Goal: Task Accomplishment & Management: Use online tool/utility

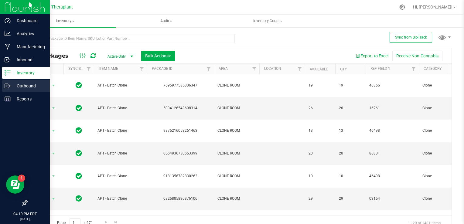
click at [11, 84] on p "Outbound" at bounding box center [29, 85] width 36 height 7
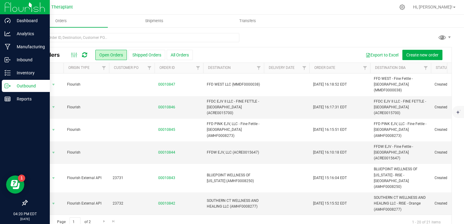
click at [357, 11] on div at bounding box center [252, 7] width 287 height 12
click at [146, 56] on button "Shipped Orders" at bounding box center [146, 55] width 37 height 10
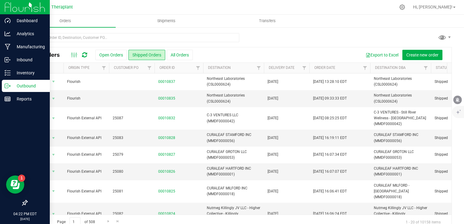
click at [308, 67] on div at bounding box center [309, 68] width 3 height 11
click at [306, 70] on span "Filter" at bounding box center [304, 68] width 5 height 5
click at [363, 104] on span "select" at bounding box center [360, 104] width 5 height 5
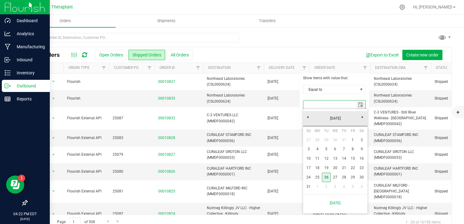
click at [327, 176] on link "26" at bounding box center [326, 177] width 9 height 9
type input "[DATE]"
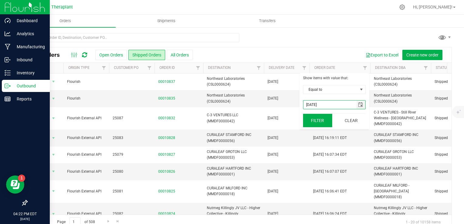
click at [318, 121] on button "Filter" at bounding box center [317, 120] width 29 height 13
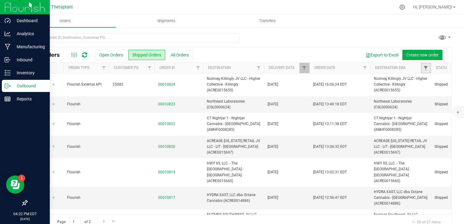
click at [427, 68] on span "Filter" at bounding box center [425, 68] width 5 height 5
click at [426, 69] on span "Filter" at bounding box center [425, 68] width 5 height 5
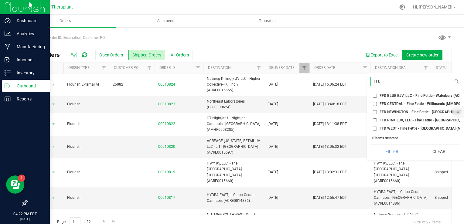
type input "FFD"
click at [389, 96] on span "FFD BLUE EJV, LLC - Fine Fettle - Waterbury (ACRE0015680)" at bounding box center [430, 96] width 101 height 4
click at [377, 96] on input "FFD BLUE EJV, LLC - Fine Fettle - Waterbury (ACRE0015680)" at bounding box center [375, 96] width 4 height 4
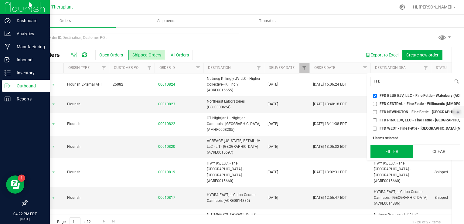
click at [397, 158] on button "Filter" at bounding box center [391, 151] width 43 height 13
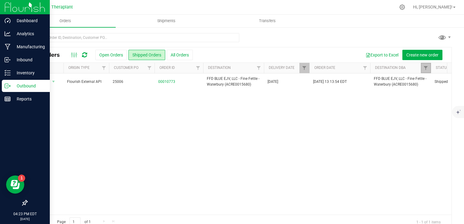
click at [425, 65] on link "Filter" at bounding box center [426, 68] width 10 height 10
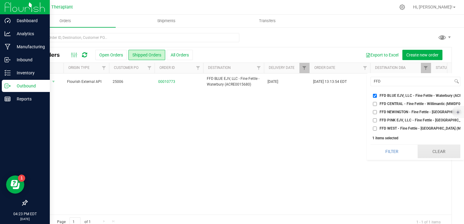
click at [444, 158] on button "Clear" at bounding box center [439, 151] width 43 height 13
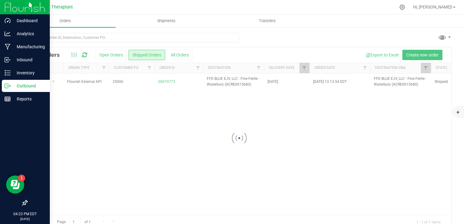
checkbox input "false"
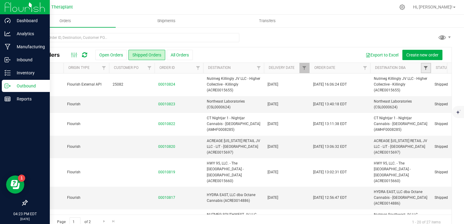
click at [428, 68] on link "Filter" at bounding box center [426, 68] width 10 height 10
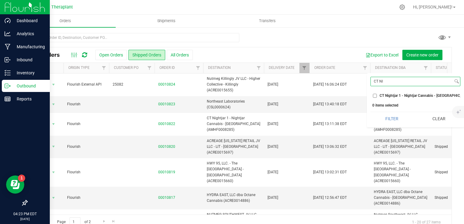
type input "CT NI"
click at [421, 97] on span "CT Nightjar 1 - Nightjar Cannabis - [GEOGRAPHIC_DATA] (AMHF0008285)" at bounding box center [440, 96] width 120 height 4
click at [377, 97] on input "CT Nightjar 1 - Nightjar Cannabis - [GEOGRAPHIC_DATA] (AMHF0008285)" at bounding box center [375, 96] width 4 height 4
checkbox input "true"
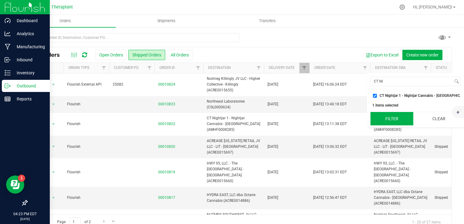
click at [395, 122] on button "Filter" at bounding box center [391, 118] width 43 height 13
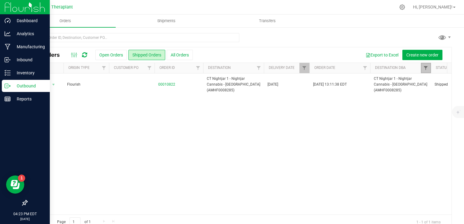
click at [426, 69] on span "Filter" at bounding box center [425, 68] width 5 height 5
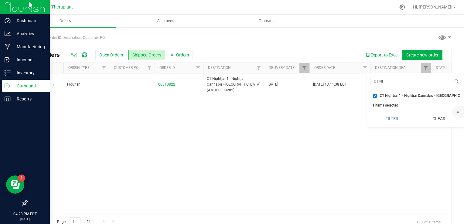
drag, startPoint x: 435, startPoint y: 125, endPoint x: 423, endPoint y: 115, distance: 16.1
click at [434, 125] on button "Clear" at bounding box center [439, 118] width 43 height 13
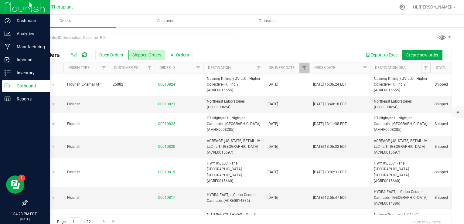
click at [427, 69] on span "Filter" at bounding box center [425, 68] width 5 height 5
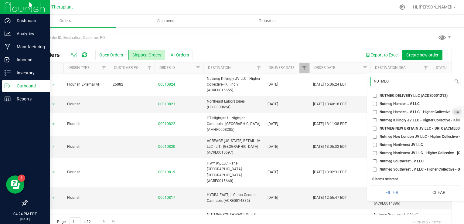
type input "NUTMEG"
click at [400, 137] on span "Nutmeg New London JV LLC - Higher Collective - [GEOGRAPHIC_DATA] (ACRE0015657)" at bounding box center [452, 137] width 144 height 4
drag, startPoint x: 400, startPoint y: 137, endPoint x: 388, endPoint y: 136, distance: 12.5
click at [395, 138] on span "Nutmeg New London JV LLC - Higher Collective - [GEOGRAPHIC_DATA] (ACRE0015657)" at bounding box center [452, 137] width 144 height 4
click at [377, 138] on input "Nutmeg New London JV LLC - Higher Collective - [GEOGRAPHIC_DATA] (ACRE0015657)" at bounding box center [375, 137] width 4 height 4
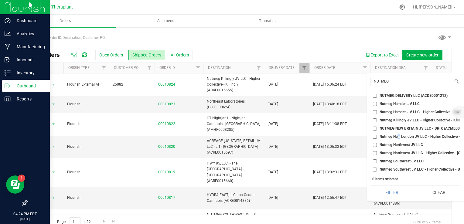
checkbox input "true"
click at [400, 194] on button "Filter" at bounding box center [391, 192] width 43 height 13
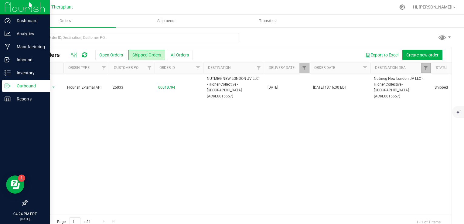
click at [427, 71] on link "Filter" at bounding box center [426, 68] width 10 height 10
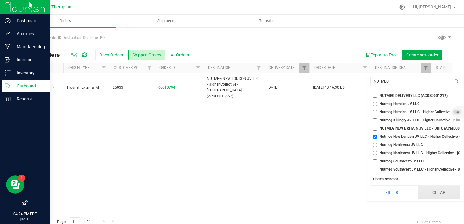
click at [449, 199] on button "Clear" at bounding box center [439, 192] width 43 height 13
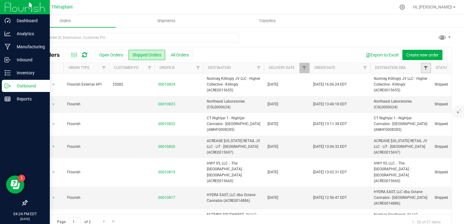
click at [427, 67] on span "Filter" at bounding box center [425, 68] width 5 height 5
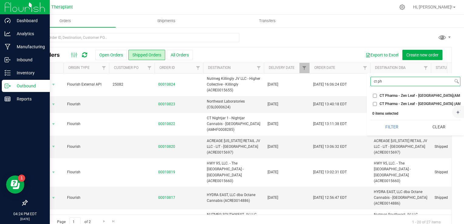
type input "ct ph"
click at [413, 103] on span "CT Pharma - Zen Leaf - [GEOGRAPHIC_DATA] (AMHF0008257)" at bounding box center [431, 104] width 102 height 4
click at [377, 103] on input "CT Pharma - Zen Leaf - [GEOGRAPHIC_DATA] (AMHF0008257)" at bounding box center [375, 104] width 4 height 4
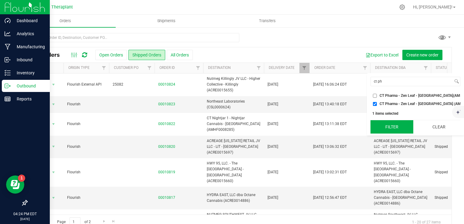
click at [395, 134] on button "Filter" at bounding box center [391, 126] width 43 height 13
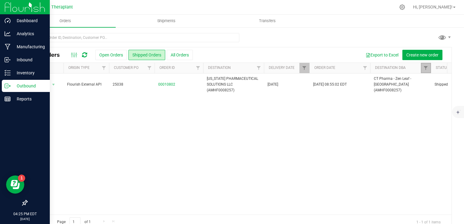
click at [428, 68] on link "Filter" at bounding box center [426, 68] width 10 height 10
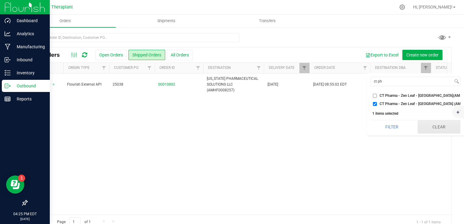
click at [430, 134] on button "Clear" at bounding box center [439, 126] width 43 height 13
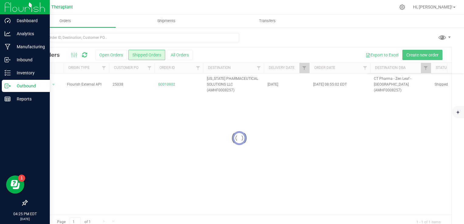
checkbox input "false"
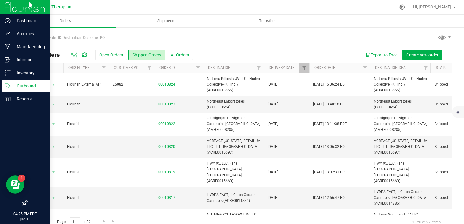
click at [423, 72] on link "Filter" at bounding box center [426, 68] width 10 height 10
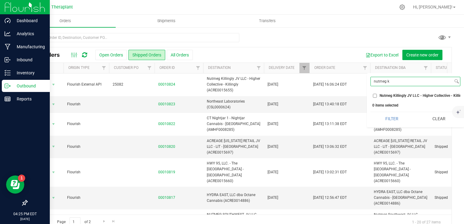
type input "nutmeg k"
click at [406, 94] on span "Nutmeg Killingly JV LLC - Higher Collective - Killingly (ACRE0015655)" at bounding box center [437, 96] width 114 height 4
click at [377, 94] on input "Nutmeg Killingly JV LLC - Higher Collective - Killingly (ACRE0015655)" at bounding box center [375, 96] width 4 height 4
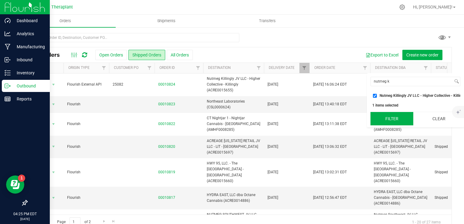
click at [392, 118] on button "Filter" at bounding box center [391, 118] width 43 height 13
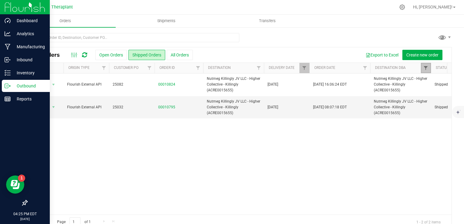
click at [426, 70] on span "Filter" at bounding box center [425, 68] width 5 height 5
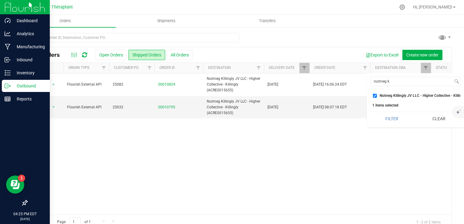
drag, startPoint x: 447, startPoint y: 126, endPoint x: 424, endPoint y: 89, distance: 43.0
click at [447, 125] on button "Clear" at bounding box center [439, 118] width 43 height 13
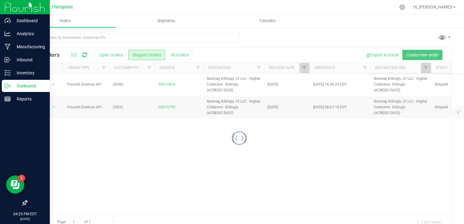
checkbox input "false"
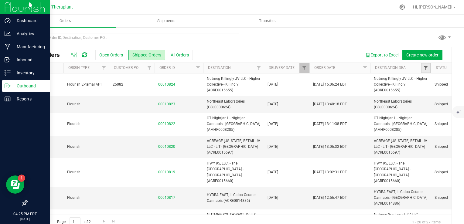
click at [426, 70] on span "Filter" at bounding box center [425, 68] width 5 height 5
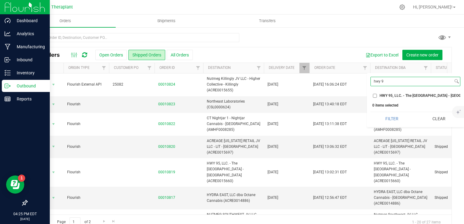
type input "hwy 9"
click at [416, 94] on span "HWY 95, LLC. - The [GEOGRAPHIC_DATA] - [GEOGRAPHIC_DATA] (ACRE0015660)" at bounding box center [447, 96] width 134 height 4
click at [377, 94] on input "HWY 95, LLC. - The [GEOGRAPHIC_DATA] - [GEOGRAPHIC_DATA] (ACRE0015660)" at bounding box center [375, 96] width 4 height 4
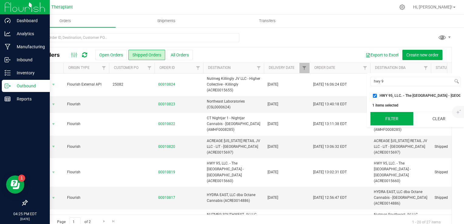
click at [391, 121] on button "Filter" at bounding box center [391, 118] width 43 height 13
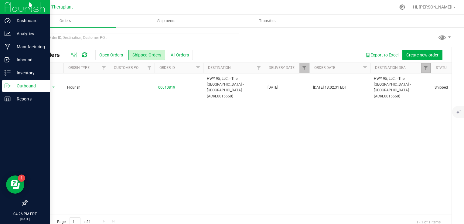
click at [429, 67] on link "Filter" at bounding box center [426, 68] width 10 height 10
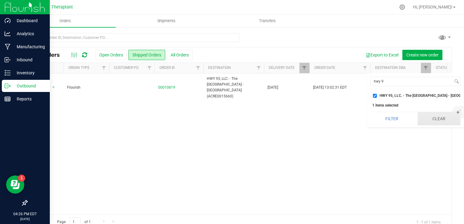
click at [441, 123] on button "Clear" at bounding box center [439, 118] width 43 height 13
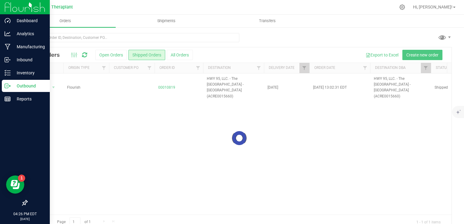
checkbox input "false"
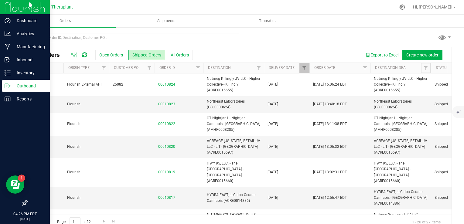
click at [425, 67] on span "Filter" at bounding box center [425, 68] width 5 height 5
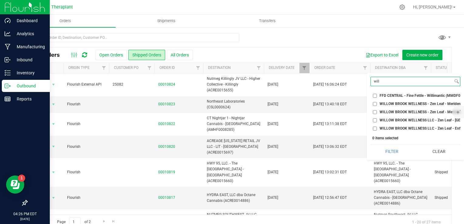
type input "will"
click at [408, 105] on span "WILLOW BROOK WELLNESS - Zen Leaf - Meriden (AMHF.0008254)" at bounding box center [435, 104] width 110 height 4
click at [377, 105] on input "WILLOW BROOK WELLNESS - Zen Leaf - Meriden (AMHF.0008254)" at bounding box center [375, 104] width 4 height 4
checkbox input "true"
click at [403, 111] on span "WILLOW BROOK WELLNESS - Zen Leaf - Meriden (MMDF0000066)" at bounding box center [435, 112] width 111 height 4
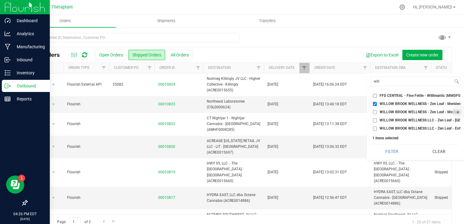
click at [377, 111] on input "WILLOW BROOK WELLNESS - Zen Leaf - Meriden (MMDF0000066)" at bounding box center [375, 112] width 4 height 4
checkbox input "true"
click at [391, 157] on button "Filter" at bounding box center [391, 151] width 43 height 13
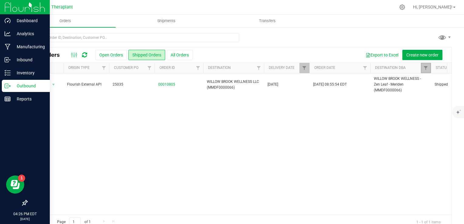
click at [423, 70] on link "Filter" at bounding box center [426, 68] width 10 height 10
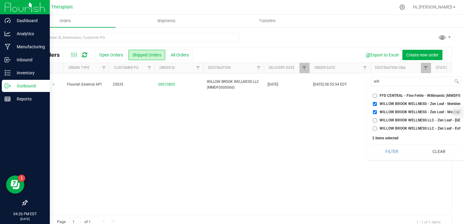
click at [441, 158] on button "Clear" at bounding box center [439, 151] width 43 height 13
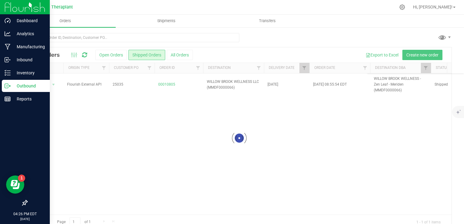
checkbox input "false"
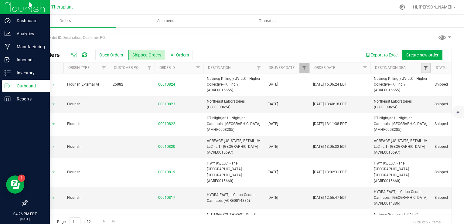
click at [425, 69] on span "Filter" at bounding box center [425, 68] width 5 height 5
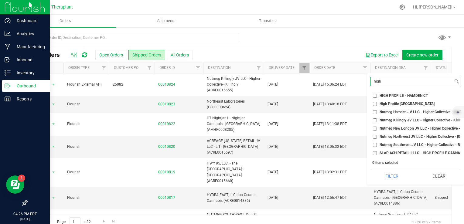
type input "high"
click at [415, 104] on span "High Profile [GEOGRAPHIC_DATA]" at bounding box center [407, 104] width 55 height 4
click at [377, 104] on input "High Profile [GEOGRAPHIC_DATA]" at bounding box center [375, 104] width 4 height 4
checkbox input "true"
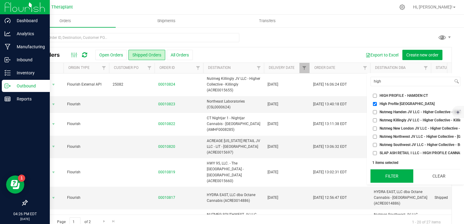
click at [394, 182] on button "Filter" at bounding box center [391, 175] width 43 height 13
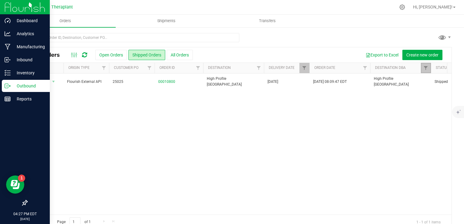
click at [426, 70] on link "Filter" at bounding box center [426, 68] width 10 height 10
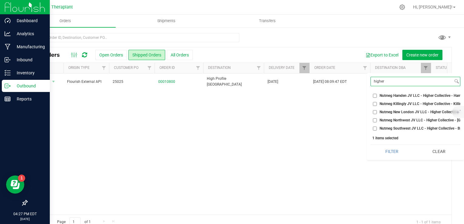
type input "higher"
click at [404, 118] on span "Nutmeg Northwest JV LLC - Higher Collective - [GEOGRAPHIC_DATA] (ACRE0015662)" at bounding box center [450, 120] width 140 height 4
click at [377, 118] on input "Nutmeg Northwest JV LLC - Higher Collective - [GEOGRAPHIC_DATA] (ACRE0015662)" at bounding box center [375, 120] width 4 height 4
checkbox input "true"
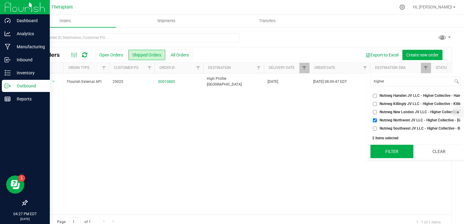
click at [396, 155] on button "Filter" at bounding box center [391, 151] width 43 height 13
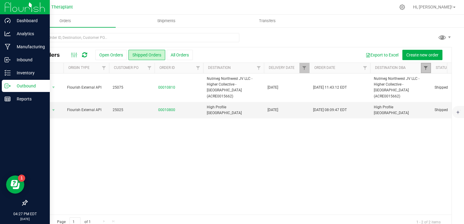
click at [425, 69] on span "Filter" at bounding box center [425, 68] width 5 height 5
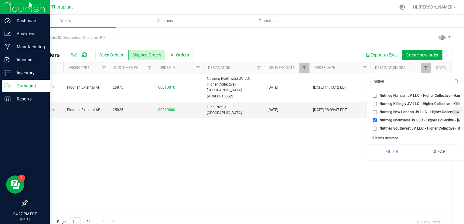
drag, startPoint x: 436, startPoint y: 159, endPoint x: 444, endPoint y: 158, distance: 7.7
click at [436, 158] on button "Clear" at bounding box center [439, 151] width 43 height 13
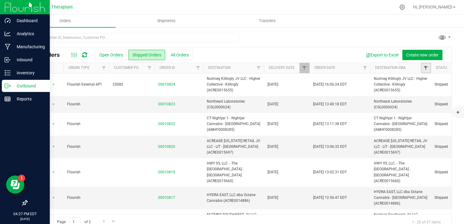
click at [424, 67] on span "Filter" at bounding box center [425, 68] width 5 height 5
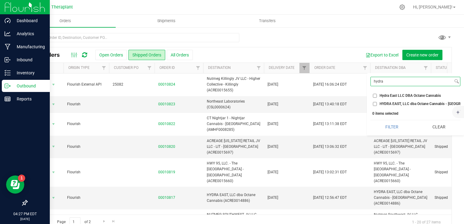
type input "hydra"
click at [413, 96] on span "Hydra East LLC DBA Octane Cannabis" at bounding box center [410, 96] width 61 height 4
click at [377, 96] on input "Hydra East LLC DBA Octane Cannabis" at bounding box center [375, 96] width 4 height 4
checkbox input "true"
click at [408, 103] on span "HYDRA EAST, LLC dba Octane Cannabis - [GEOGRAPHIC_DATA] (ACRE0014886)" at bounding box center [445, 104] width 131 height 4
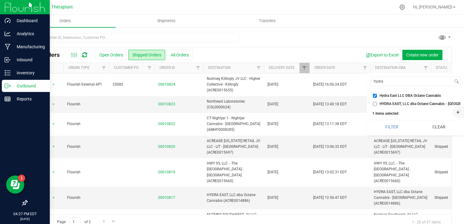
click at [377, 103] on input "HYDRA EAST, LLC dba Octane Cannabis - [GEOGRAPHIC_DATA] (ACRE0014886)" at bounding box center [375, 104] width 4 height 4
checkbox input "true"
click at [396, 127] on button "Filter" at bounding box center [391, 126] width 43 height 13
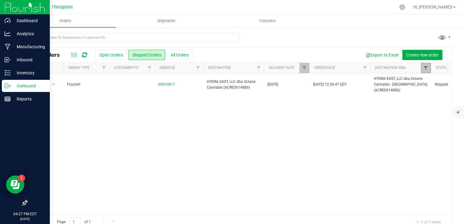
click at [425, 70] on span "Filter" at bounding box center [425, 68] width 5 height 5
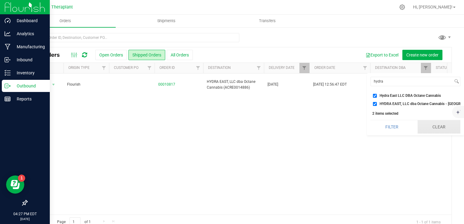
click at [431, 132] on button "Clear" at bounding box center [439, 126] width 43 height 13
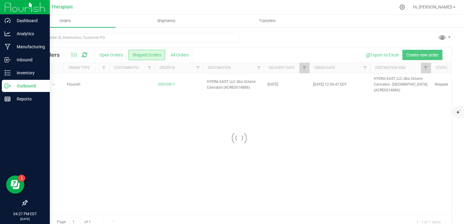
checkbox input "false"
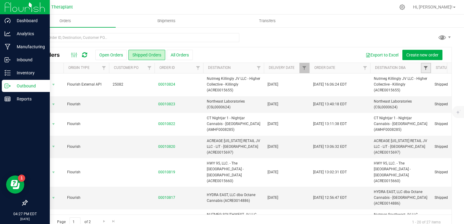
click at [427, 69] on span "Filter" at bounding box center [425, 68] width 5 height 5
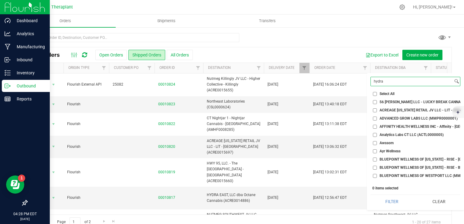
click at [423, 77] on input "hydra" at bounding box center [412, 81] width 82 height 9
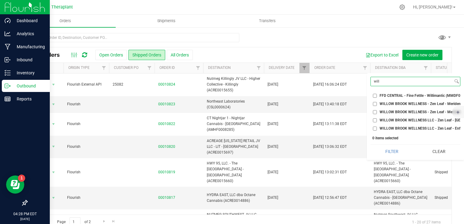
type input "will"
click at [401, 129] on span "WILLOW BROOK WELLNESS LLC - Zen Leaf - Enfield (AMHF0008260)" at bounding box center [437, 129] width 115 height 4
click at [377, 129] on input "WILLOW BROOK WELLNESS LLC - Zen Leaf - Enfield (AMHF0008260)" at bounding box center [375, 129] width 4 height 4
checkbox input "true"
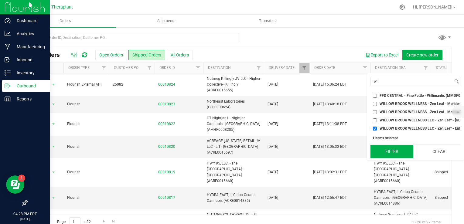
click at [394, 154] on button "Filter" at bounding box center [391, 151] width 43 height 13
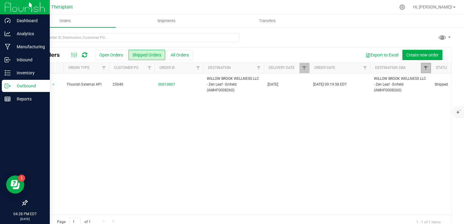
click at [425, 68] on span "Filter" at bounding box center [425, 68] width 5 height 5
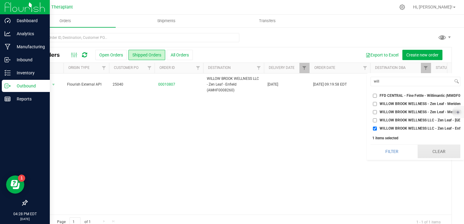
click at [435, 152] on div "will Select All 56 [PERSON_NAME] LLC - LUCKY BREAK CANNABIS - Bridgeport (ACFB0…" at bounding box center [415, 116] width 97 height 87
click at [439, 158] on button "Clear" at bounding box center [439, 151] width 43 height 13
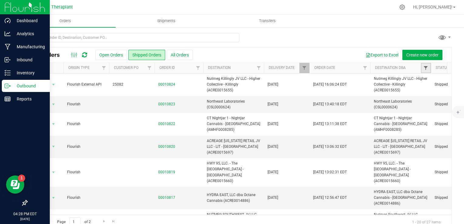
click at [424, 67] on span "Filter" at bounding box center [425, 68] width 5 height 5
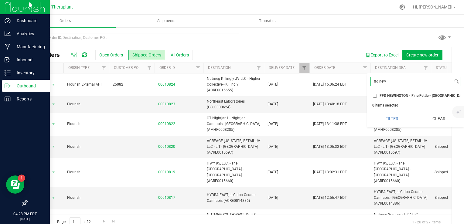
type input "ffd new"
click at [398, 97] on span "FFD NEWINGTON - Fine Fettle - [GEOGRAPHIC_DATA] (MMDF0000086)" at bounding box center [438, 96] width 117 height 4
click at [377, 97] on input "FFD NEWINGTON - Fine Fettle - [GEOGRAPHIC_DATA] (MMDF0000086)" at bounding box center [375, 96] width 4 height 4
checkbox input "true"
click at [394, 127] on div "ffd new Select All 56 [PERSON_NAME] LLC - LUCKY BREAK CANNABIS - Bridgeport (AC…" at bounding box center [415, 100] width 97 height 54
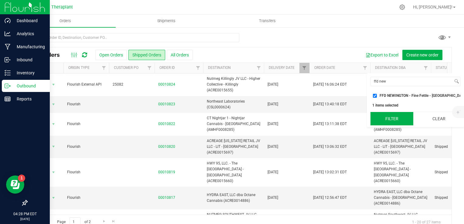
click at [394, 125] on button "Filter" at bounding box center [391, 118] width 43 height 13
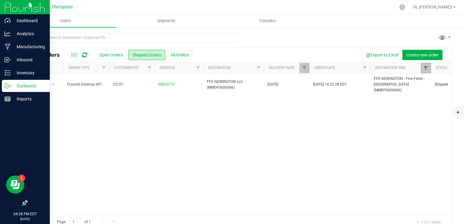
click at [428, 69] on span "Filter" at bounding box center [425, 68] width 5 height 5
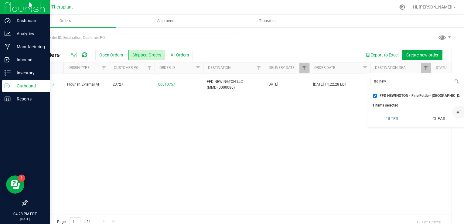
drag, startPoint x: 432, startPoint y: 122, endPoint x: 431, endPoint y: 98, distance: 23.7
click at [432, 121] on button "Clear" at bounding box center [439, 118] width 43 height 13
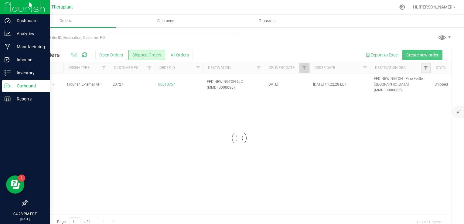
click at [426, 68] on span "Filter" at bounding box center [425, 68] width 5 height 5
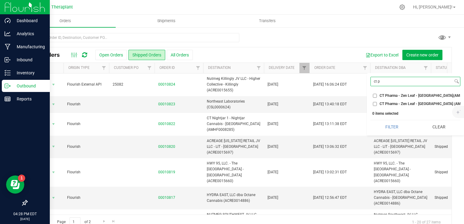
type input "ct p"
click at [407, 94] on span "CT Pharma - Zen Leaf - [GEOGRAPHIC_DATA](AMHF0008258)" at bounding box center [430, 96] width 101 height 4
click at [377, 94] on input "CT Pharma - Zen Leaf - [GEOGRAPHIC_DATA](AMHF0008258)" at bounding box center [375, 96] width 4 height 4
checkbox input "true"
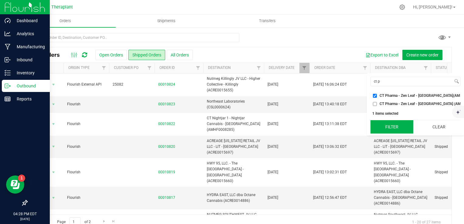
click at [398, 129] on button "Filter" at bounding box center [391, 126] width 43 height 13
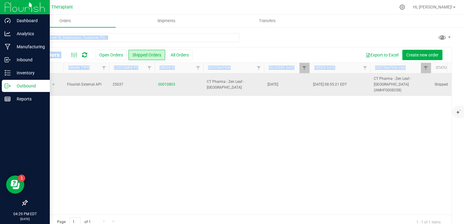
drag, startPoint x: 412, startPoint y: 64, endPoint x: 420, endPoint y: 73, distance: 12.5
click at [419, 73] on div "All Orders Open Orders Shipped Orders All Orders Export to Excel Create new ord…" at bounding box center [239, 131] width 425 height 197
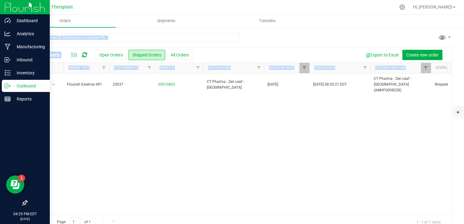
click at [429, 117] on div "Action Action Clone order Mark as fully paid Order audit log Print COAs (single…" at bounding box center [239, 143] width 425 height 141
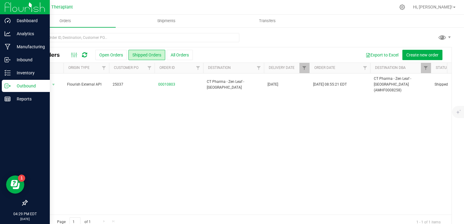
click at [429, 116] on div "Action Action Clone order Mark as fully paid Order audit log Print COAs (single…" at bounding box center [239, 143] width 425 height 141
drag, startPoint x: 429, startPoint y: 116, endPoint x: 426, endPoint y: 69, distance: 47.8
click at [426, 69] on span "Filter" at bounding box center [425, 68] width 5 height 5
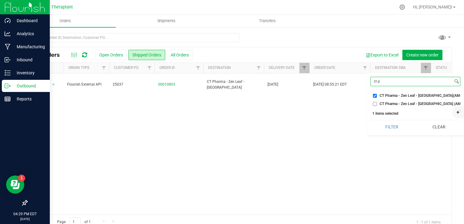
click at [417, 84] on input "ct p" at bounding box center [412, 81] width 82 height 9
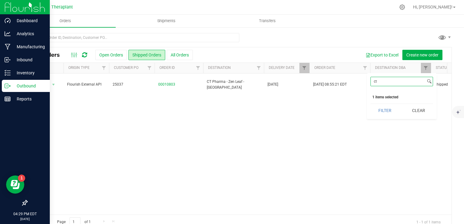
type input "c"
type input "ffd p"
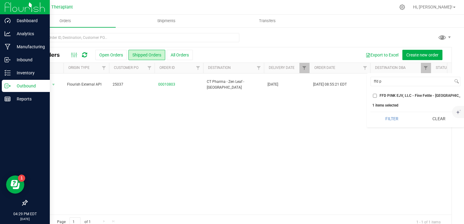
drag, startPoint x: 389, startPoint y: 90, endPoint x: 388, endPoint y: 97, distance: 6.1
click at [388, 94] on ul "Select All 56 [PERSON_NAME] LLC - LUCKY BREAK CANNABIS - Bridgeport (ACFB000005…" at bounding box center [415, 95] width 90 height 8
drag, startPoint x: 388, startPoint y: 92, endPoint x: 385, endPoint y: 100, distance: 7.7
click at [388, 93] on li "FFD PINK EJV, LLC - Fine Fettle - [GEOGRAPHIC_DATA] (AMHF0008273)" at bounding box center [415, 96] width 90 height 6
click at [383, 92] on ul "Select All 56 [PERSON_NAME] LLC - LUCKY BREAK CANNABIS - Bridgeport (ACFB000005…" at bounding box center [415, 95] width 90 height 8
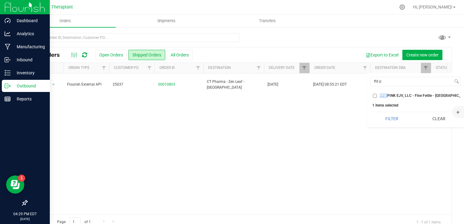
click at [383, 92] on ul "Select All 56 [PERSON_NAME] LLC - LUCKY BREAK CANNABIS - Bridgeport (ACFB000005…" at bounding box center [415, 95] width 90 height 8
click at [383, 94] on span "FFD PINK EJV, LLC - Fine Fettle - [GEOGRAPHIC_DATA] (AMHF0008273)" at bounding box center [439, 96] width 119 height 4
click at [377, 94] on input "FFD PINK EJV, LLC - Fine Fettle - [GEOGRAPHIC_DATA] (AMHF0008273)" at bounding box center [375, 96] width 4 height 4
checkbox input "true"
click at [394, 85] on input "ffd p" at bounding box center [412, 81] width 82 height 9
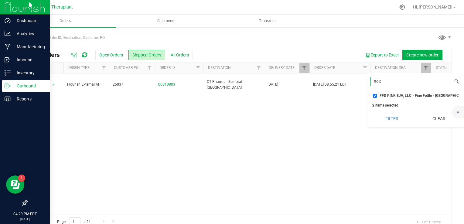
click at [394, 85] on input "ffd p" at bounding box center [412, 81] width 82 height 9
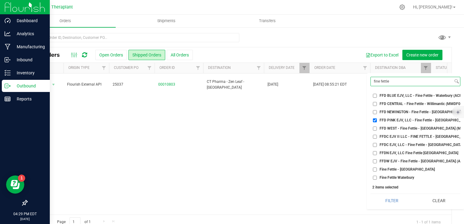
type input "fine fettle"
drag, startPoint x: 388, startPoint y: 170, endPoint x: 388, endPoint y: 177, distance: 6.7
click at [388, 171] on span "Fine Fettle - [GEOGRAPHIC_DATA]" at bounding box center [407, 170] width 55 height 4
click at [377, 171] on input "Fine Fettle - [GEOGRAPHIC_DATA]" at bounding box center [375, 170] width 4 height 4
checkbox input "true"
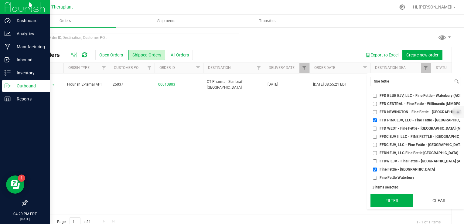
click at [388, 200] on button "Filter" at bounding box center [391, 200] width 43 height 13
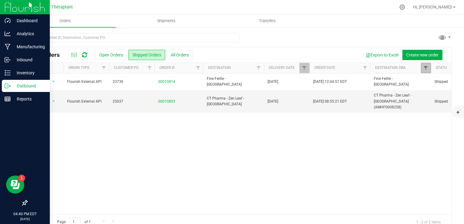
click at [426, 68] on span "Filter" at bounding box center [425, 68] width 5 height 5
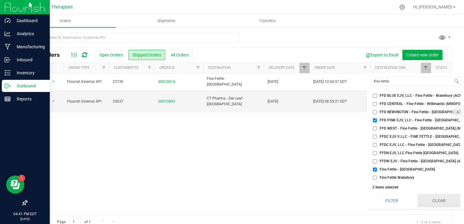
click at [437, 206] on button "Clear" at bounding box center [439, 200] width 43 height 13
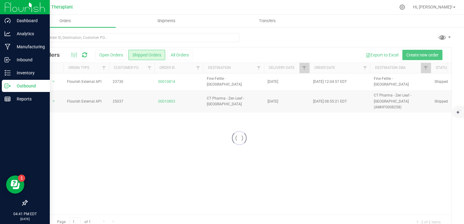
checkbox input "false"
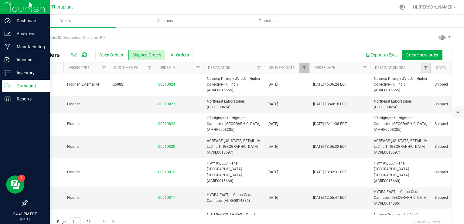
click at [426, 71] on link "Filter" at bounding box center [426, 68] width 10 height 10
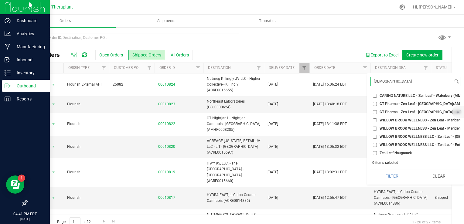
type input "[DEMOGRAPHIC_DATA]"
click at [394, 152] on span "Zen Leaf Naugatuck" at bounding box center [396, 153] width 32 height 4
click at [377, 152] on input "Zen Leaf Naugatuck" at bounding box center [375, 153] width 4 height 4
checkbox input "true"
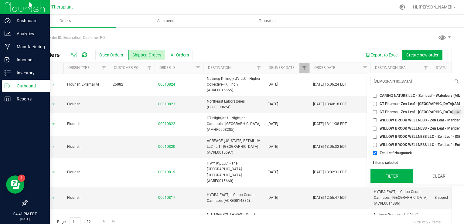
click at [386, 182] on button "Filter" at bounding box center [391, 175] width 43 height 13
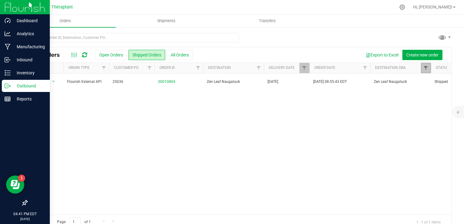
click at [427, 67] on span "Filter" at bounding box center [425, 68] width 5 height 5
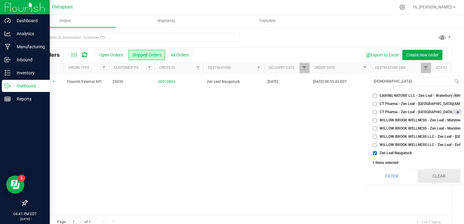
click at [435, 183] on button "Clear" at bounding box center [439, 175] width 43 height 13
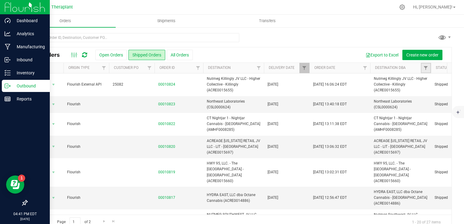
click at [427, 70] on link "Filter" at bounding box center [426, 68] width 10 height 10
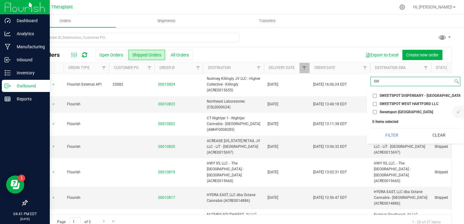
type input "SW"
click at [433, 97] on span "SWEETSPOT DISPENSARY - [GEOGRAPHIC_DATA] (AMHF0008284)" at bounding box center [435, 96] width 111 height 4
click at [377, 97] on input "SWEETSPOT DISPENSARY - [GEOGRAPHIC_DATA] (AMHF0008284)" at bounding box center [375, 96] width 4 height 4
checkbox input "true"
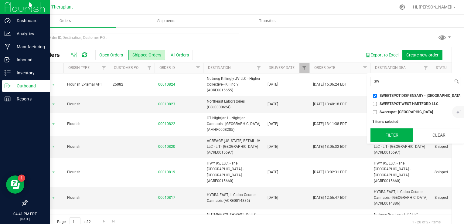
click at [401, 141] on button "Filter" at bounding box center [391, 134] width 43 height 13
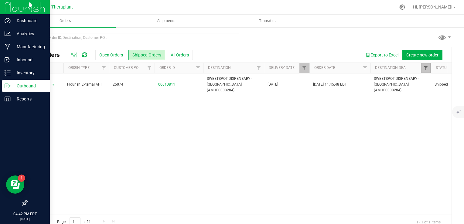
click at [424, 68] on span "Filter" at bounding box center [425, 68] width 5 height 5
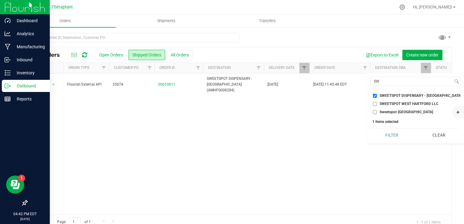
click at [441, 137] on button "Clear" at bounding box center [439, 134] width 43 height 13
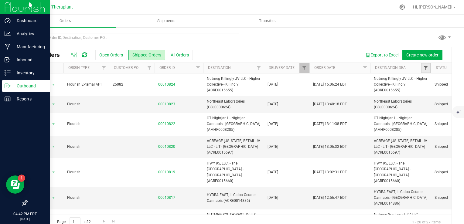
click at [427, 69] on span "Filter" at bounding box center [425, 68] width 5 height 5
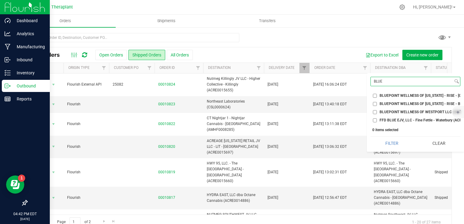
type input "BLUE"
click at [419, 92] on ul "Select All 56 [PERSON_NAME] LLC - LUCKY BREAK CANNABIS - Bridgeport (ACFB000005…" at bounding box center [415, 107] width 90 height 33
click at [417, 95] on span "BLUEPOINT WELLNESS OF [US_STATE] - RISE - [GEOGRAPHIC_DATA] (AMHF0008250)" at bounding box center [451, 96] width 142 height 4
click at [377, 95] on input "BLUEPOINT WELLNESS OF [US_STATE] - RISE - [GEOGRAPHIC_DATA] (AMHF0008250)" at bounding box center [375, 96] width 4 height 4
checkbox input "true"
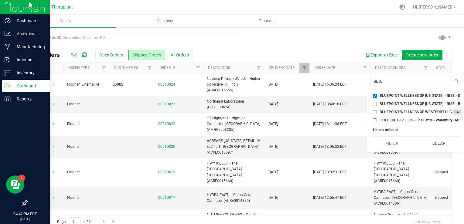
click at [412, 104] on span "BLUEPOINT WELLNESS OF [US_STATE] - RISE - Branford (MMDF0000002)" at bounding box center [441, 104] width 122 height 4
click at [377, 104] on input "BLUEPOINT WELLNESS OF [US_STATE] - RISE - Branford (MMDF0000002)" at bounding box center [375, 104] width 4 height 4
checkbox input "true"
click at [411, 91] on ul "Select All 56 [PERSON_NAME] LLC - LUCKY BREAK CANNABIS - Bridgeport (ACFB000005…" at bounding box center [415, 107] width 90 height 33
click at [411, 94] on span "BLUEPOINT WELLNESS OF [US_STATE] - RISE - [GEOGRAPHIC_DATA] (AMHF0008250)" at bounding box center [451, 96] width 142 height 4
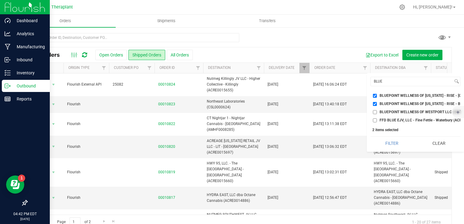
click at [377, 94] on input "BLUEPOINT WELLNESS OF [US_STATE] - RISE - [GEOGRAPHIC_DATA] (AMHF0008250)" at bounding box center [375, 96] width 4 height 4
checkbox input "false"
click at [408, 103] on span "BLUEPOINT WELLNESS OF [US_STATE] - RISE - Branford (MMDF0000002)" at bounding box center [441, 104] width 122 height 4
click at [377, 103] on input "BLUEPOINT WELLNESS OF [US_STATE] - RISE - Branford (MMDF0000002)" at bounding box center [375, 104] width 4 height 4
checkbox input "false"
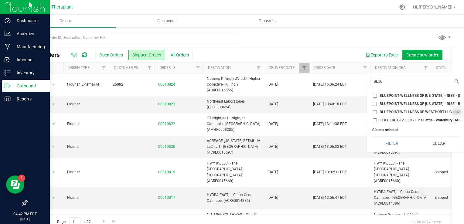
click at [406, 109] on li "BLUEPOINT WELLNESS OF WESTPORT LLC (MMDF0000029)" at bounding box center [415, 112] width 90 height 6
drag, startPoint x: 398, startPoint y: 112, endPoint x: 396, endPoint y: 119, distance: 7.3
click at [398, 113] on span "BLUEPOINT WELLNESS OF WESTPORT LLC (MMDF0000029)" at bounding box center [431, 112] width 102 height 4
click at [377, 113] on input "BLUEPOINT WELLNESS OF WESTPORT LLC (MMDF0000029)" at bounding box center [375, 112] width 4 height 4
checkbox input "true"
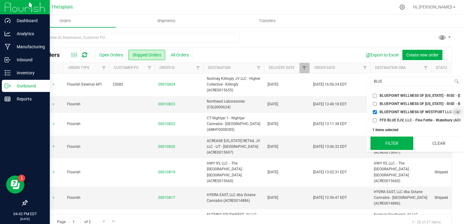
click at [389, 143] on button "Filter" at bounding box center [391, 143] width 43 height 13
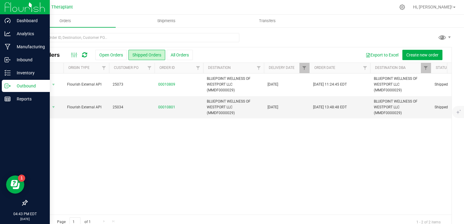
click at [430, 70] on div at bounding box center [431, 68] width 3 height 11
click at [424, 67] on span "Filter" at bounding box center [425, 68] width 5 height 5
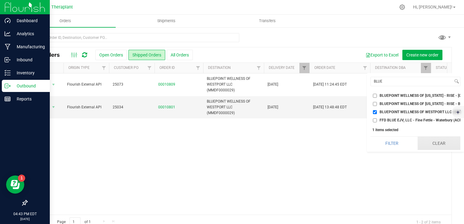
click at [446, 149] on button "Clear" at bounding box center [439, 143] width 43 height 13
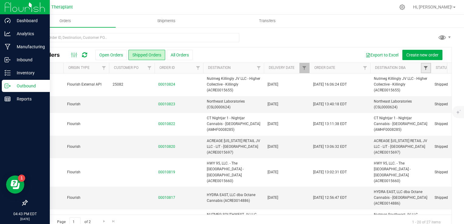
click at [425, 67] on span "Filter" at bounding box center [425, 68] width 5 height 5
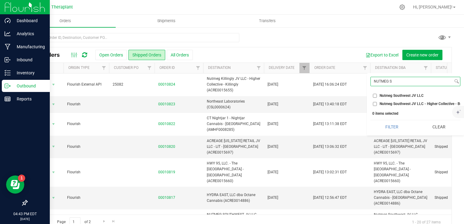
type input "NUTMEG S"
click at [405, 102] on span "Nutmeg Southwest JV LLC - Higher Collective - Bridgeport (ACRE0015654)" at bounding box center [441, 104] width 123 height 4
click at [377, 102] on input "Nutmeg Southwest JV LLC - Higher Collective - Bridgeport (ACRE0015654)" at bounding box center [375, 104] width 4 height 4
checkbox input "true"
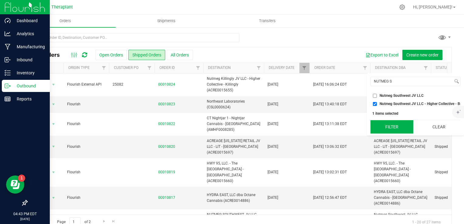
click at [391, 133] on button "Filter" at bounding box center [391, 126] width 43 height 13
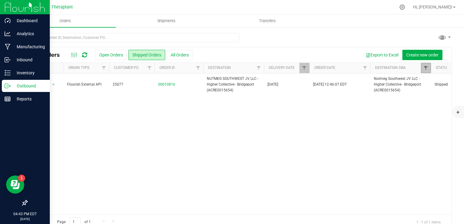
click at [424, 69] on span "Filter" at bounding box center [425, 68] width 5 height 5
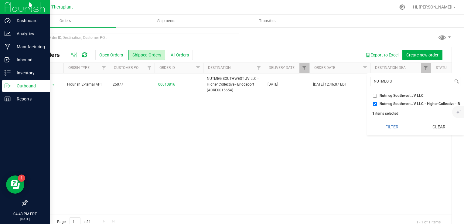
click at [446, 132] on button "Clear" at bounding box center [439, 126] width 43 height 13
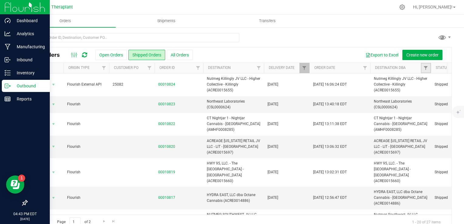
click at [421, 63] on link "Filter" at bounding box center [426, 68] width 10 height 10
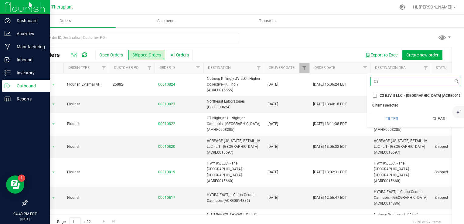
type input "C3"
click at [391, 94] on span "C3 EJV II LLC - [GEOGRAPHIC_DATA] (ACRE0015694)" at bounding box center [424, 96] width 89 height 4
click at [377, 94] on input "C3 EJV II LLC - [GEOGRAPHIC_DATA] (ACRE0015694)" at bounding box center [375, 96] width 4 height 4
checkbox input "true"
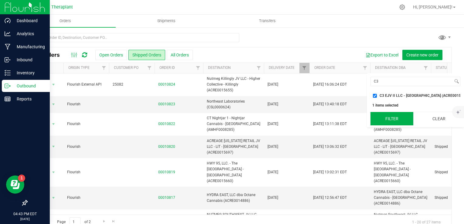
click at [387, 121] on button "Filter" at bounding box center [391, 118] width 43 height 13
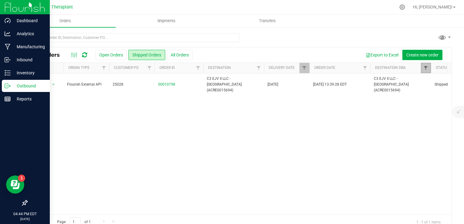
click at [428, 67] on span "Filter" at bounding box center [425, 68] width 5 height 5
click at [446, 121] on button "Clear" at bounding box center [450, 118] width 43 height 13
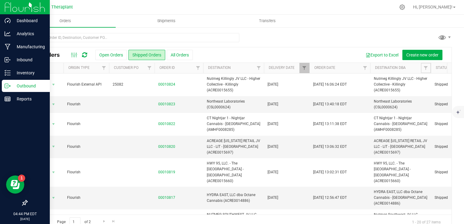
click at [427, 67] on span "Filter" at bounding box center [425, 68] width 5 height 5
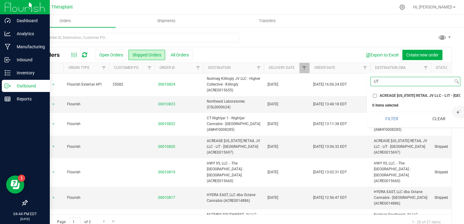
type input "LIT"
click at [410, 95] on span "ACREAGE [US_STATE] RETAIL JV LLC - LIT - [GEOGRAPHIC_DATA] (ACRE0015697)" at bounding box center [448, 96] width 136 height 4
click at [377, 95] on input "ACREAGE [US_STATE] RETAIL JV LLC - LIT - [GEOGRAPHIC_DATA] (ACRE0015697)" at bounding box center [375, 96] width 4 height 4
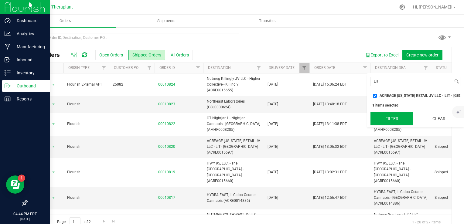
click at [392, 125] on button "Filter" at bounding box center [391, 118] width 43 height 13
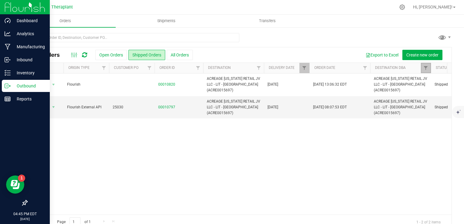
drag, startPoint x: 426, startPoint y: 69, endPoint x: 435, endPoint y: 101, distance: 34.1
click at [426, 69] on span "Filter" at bounding box center [425, 68] width 5 height 5
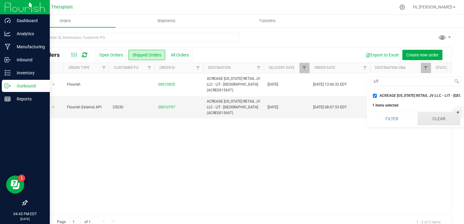
click at [441, 118] on button "Clear" at bounding box center [439, 118] width 43 height 13
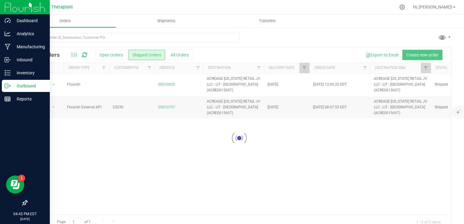
checkbox input "false"
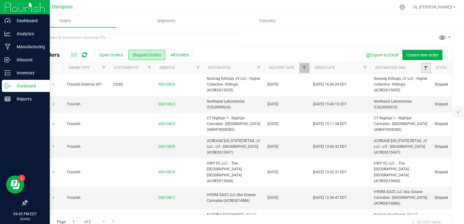
click at [426, 68] on span "Filter" at bounding box center [425, 68] width 5 height 5
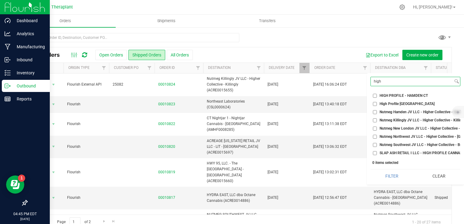
type input "high"
click at [418, 95] on span "HIGH PROFILE - HAMDEN CT" at bounding box center [404, 96] width 48 height 4
click at [377, 95] on input "HIGH PROFILE - HAMDEN CT" at bounding box center [375, 96] width 4 height 4
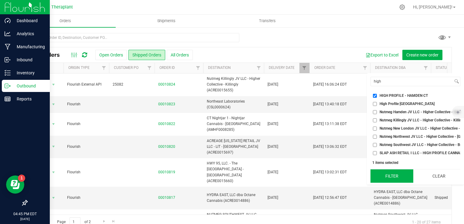
click at [394, 183] on button "Filter" at bounding box center [391, 175] width 43 height 13
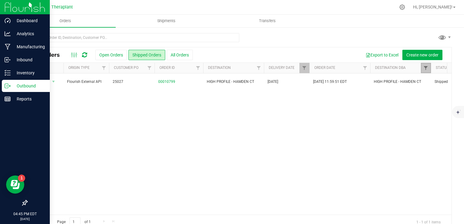
click at [427, 64] on link "Filter" at bounding box center [426, 68] width 10 height 10
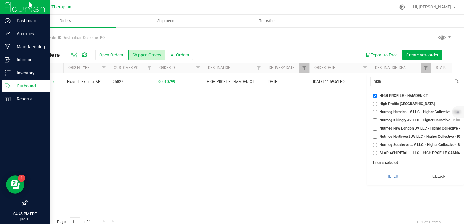
click at [427, 173] on div "Filter Clear" at bounding box center [415, 176] width 90 height 14
click at [433, 178] on button "Clear" at bounding box center [439, 175] width 43 height 13
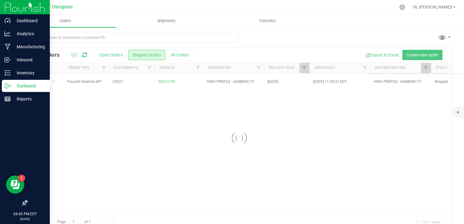
checkbox input "false"
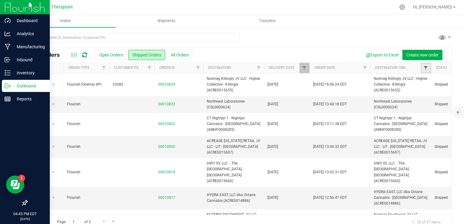
click at [425, 68] on span "Filter" at bounding box center [425, 68] width 5 height 5
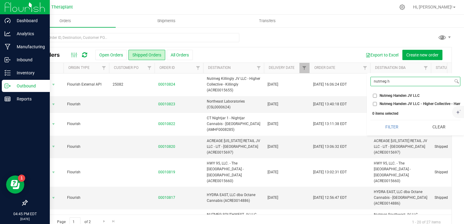
type input "nutmeg h"
click at [428, 103] on span "Nutmeg Hamden JV LLC - Higher Collective - Hamden (ACRE0015653)" at bounding box center [437, 104] width 115 height 4
click at [377, 103] on input "Nutmeg Hamden JV LLC - Higher Collective - Hamden (ACRE0015653)" at bounding box center [375, 104] width 4 height 4
checkbox input "true"
click at [408, 134] on button "Filter" at bounding box center [391, 126] width 43 height 13
